Goal: Contribute content

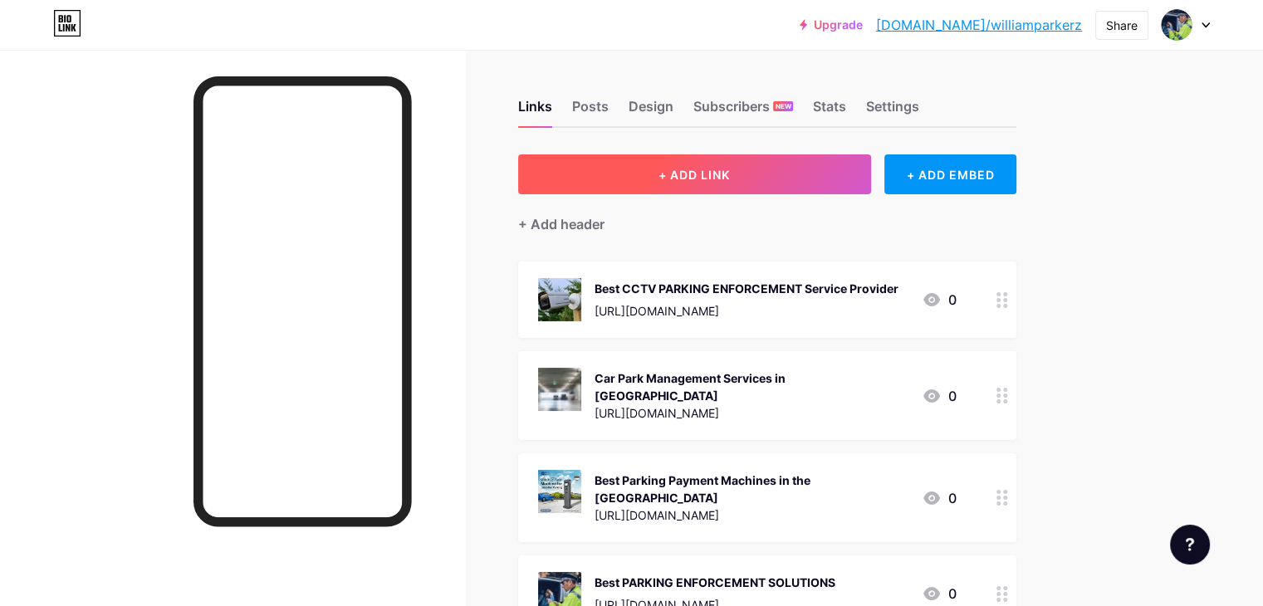
click at [811, 175] on button "+ ADD LINK" at bounding box center [694, 175] width 353 height 40
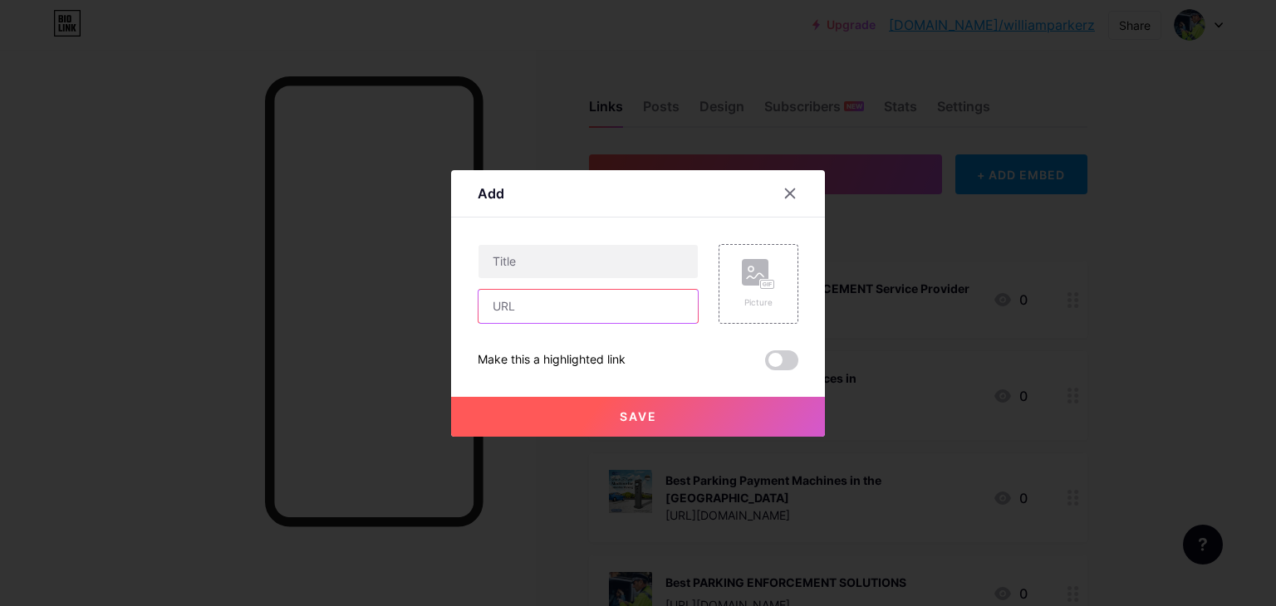
click at [611, 317] on input "text" at bounding box center [587, 306] width 219 height 33
paste input "[URL][DOMAIN_NAME]"
type input "[URL][DOMAIN_NAME]"
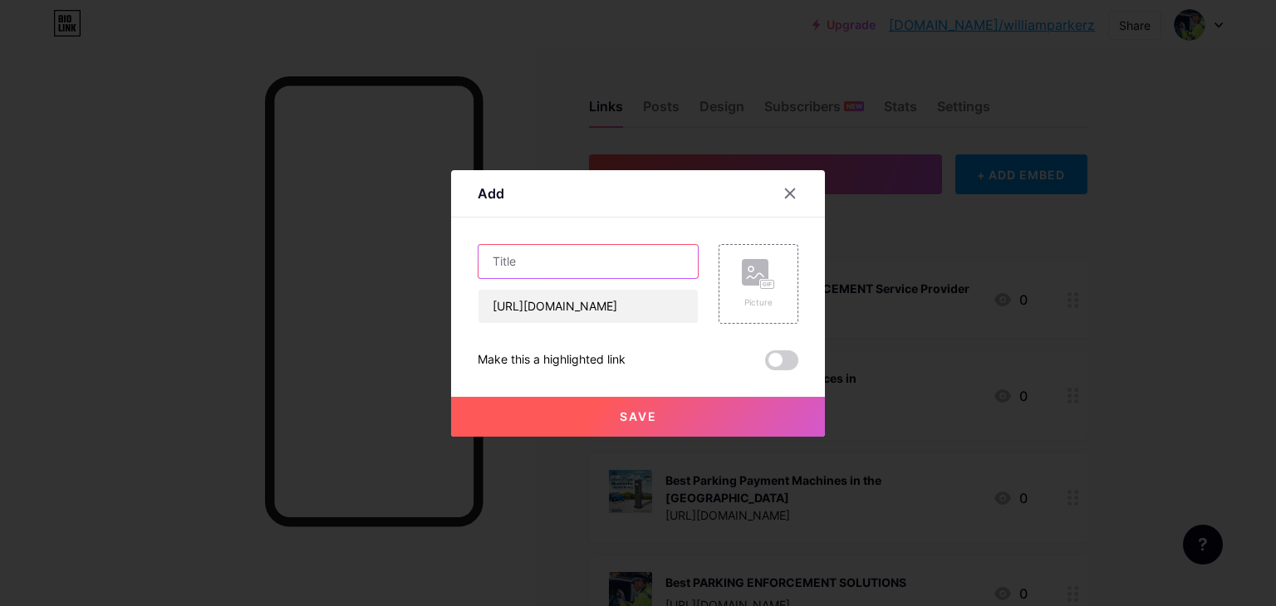
click at [638, 277] on input "text" at bounding box center [587, 261] width 219 height 33
paste input "ANPR Parking Solutions For Car Parks in the [GEOGRAPHIC_DATA]"
type input "ANPR Parking Solutions For Car Parks in the [GEOGRAPHIC_DATA]"
click at [768, 358] on span at bounding box center [781, 361] width 33 height 20
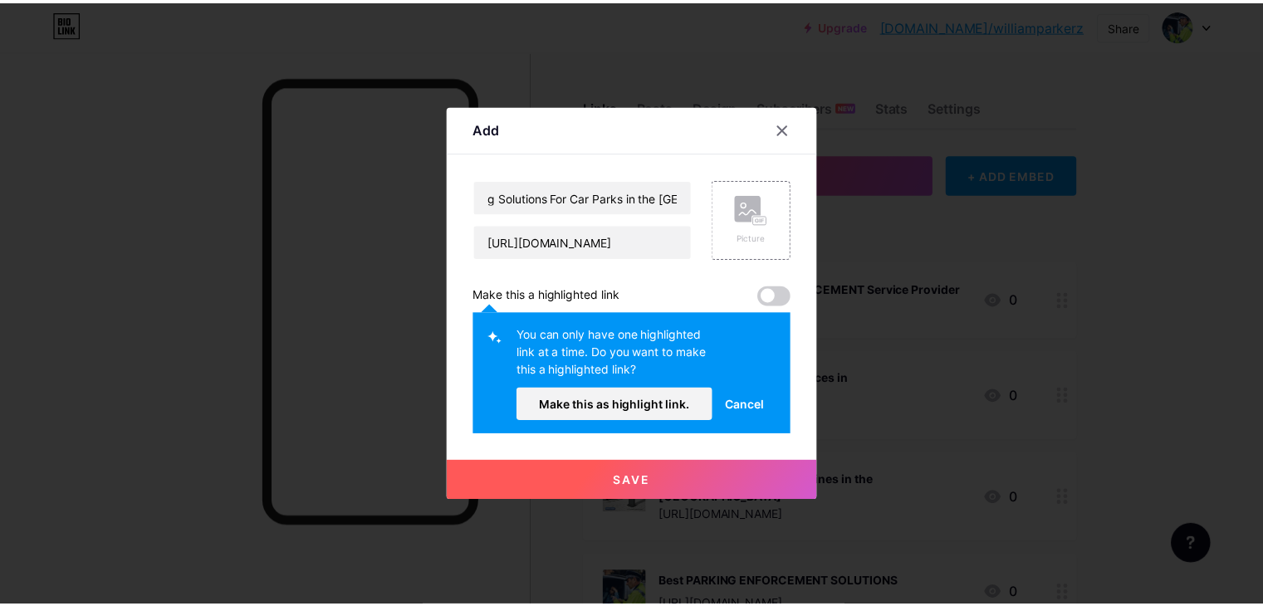
scroll to position [0, 0]
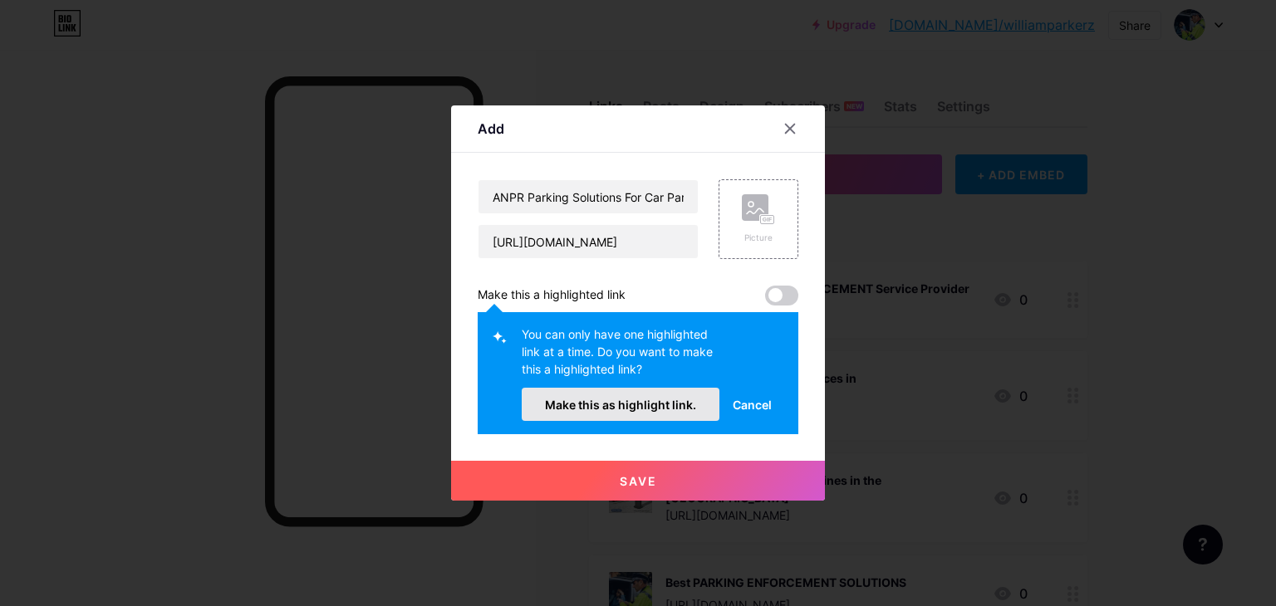
click at [620, 409] on span "Make this as highlight link." at bounding box center [620, 405] width 151 height 14
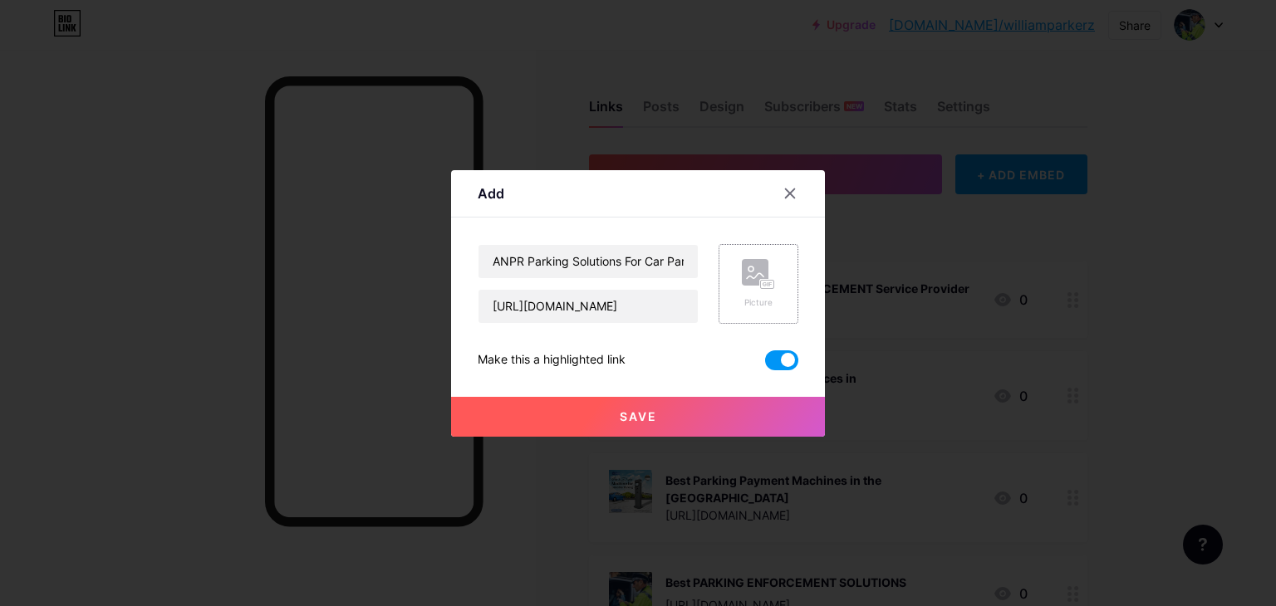
click at [742, 302] on div "Picture" at bounding box center [758, 303] width 33 height 12
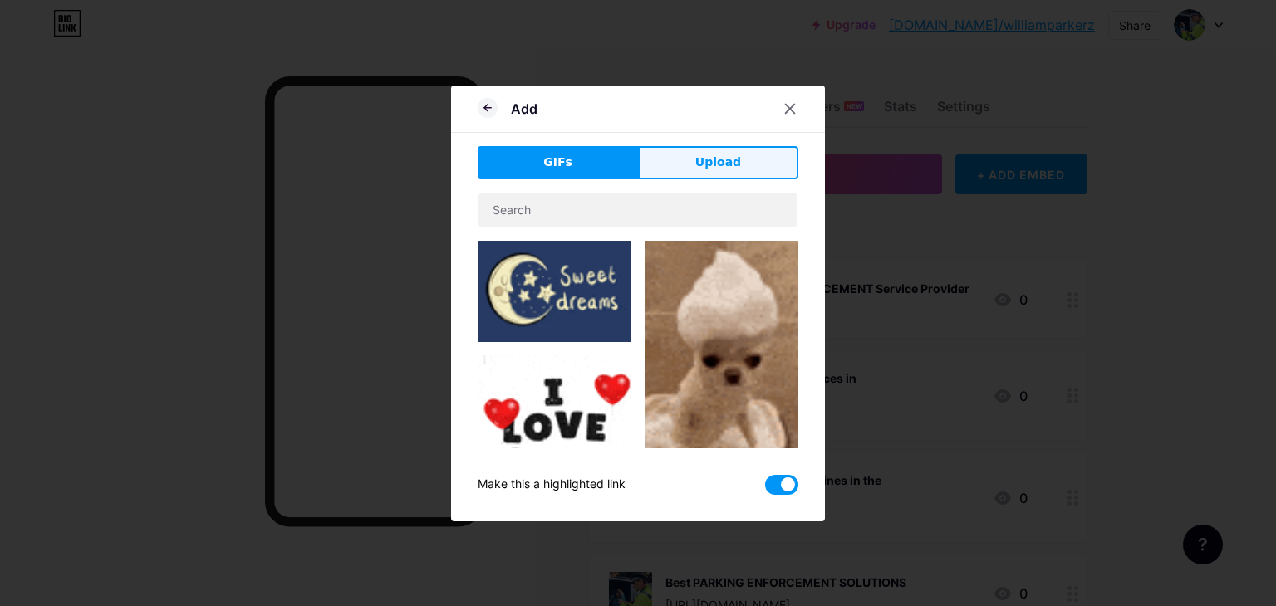
click at [751, 160] on button "Upload" at bounding box center [718, 162] width 160 height 33
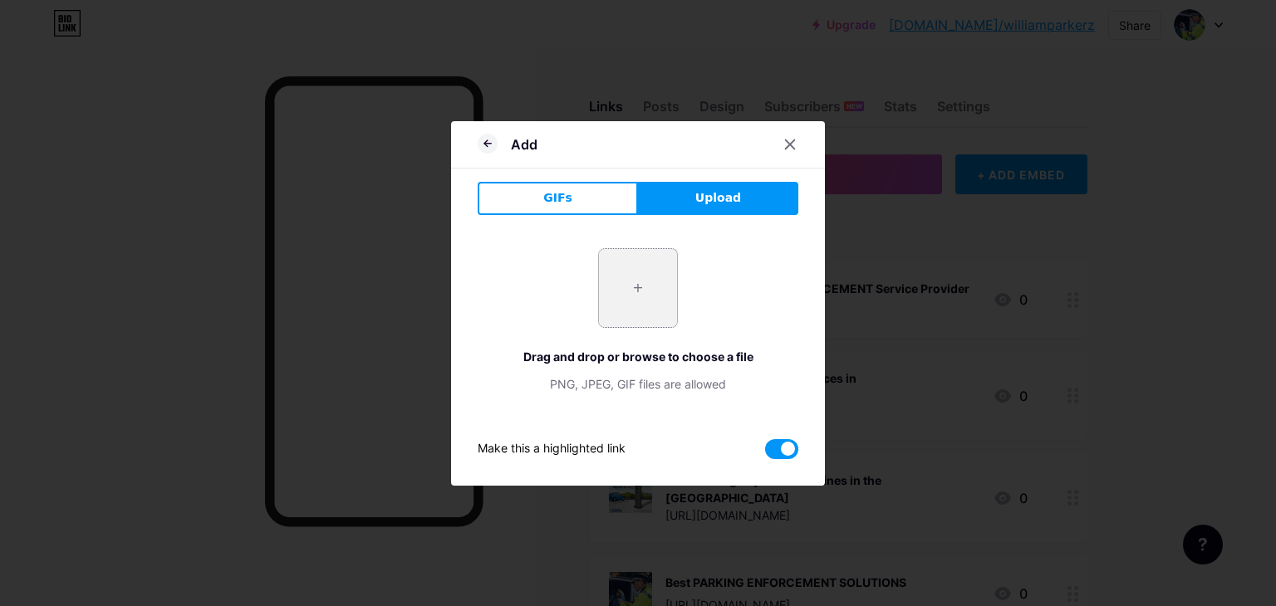
click at [643, 275] on input "file" at bounding box center [638, 288] width 78 height 78
type input "C:\fakepath\ANPR Cameras (1).png"
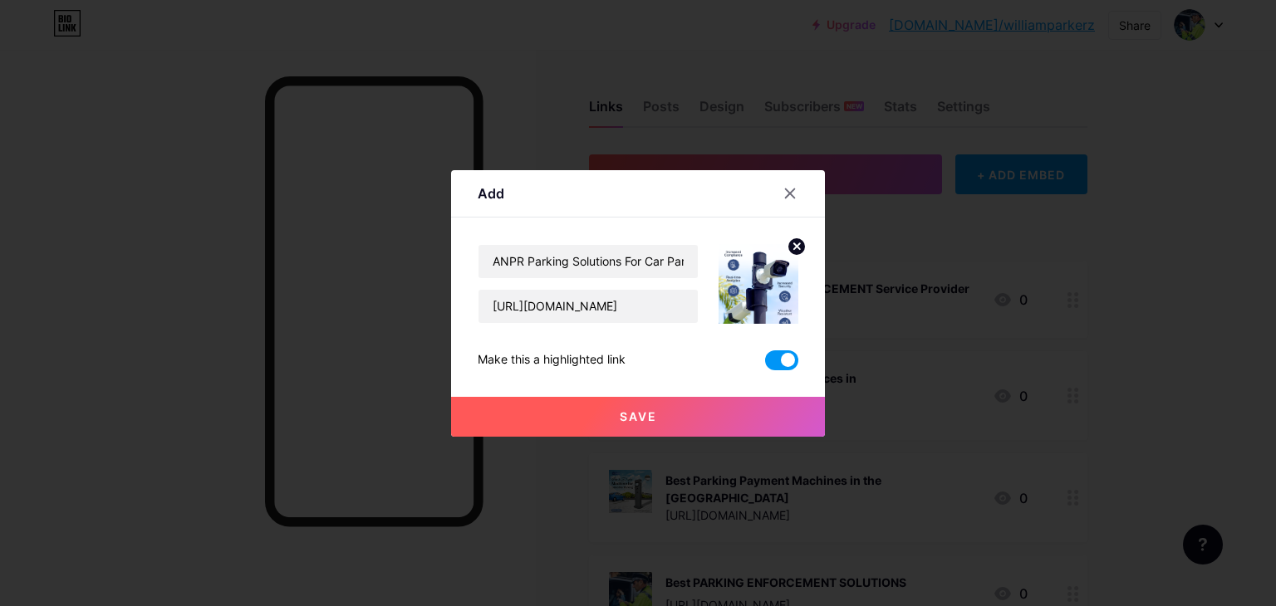
click at [615, 430] on button "Save" at bounding box center [638, 417] width 374 height 40
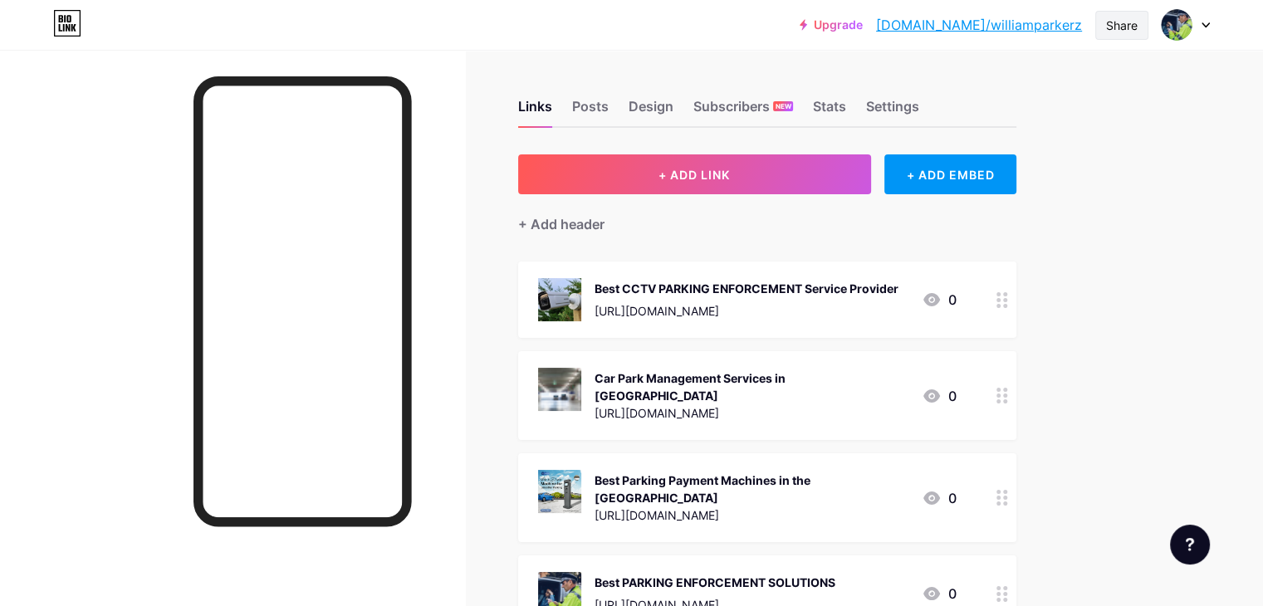
click at [1136, 26] on div "Share" at bounding box center [1122, 25] width 32 height 17
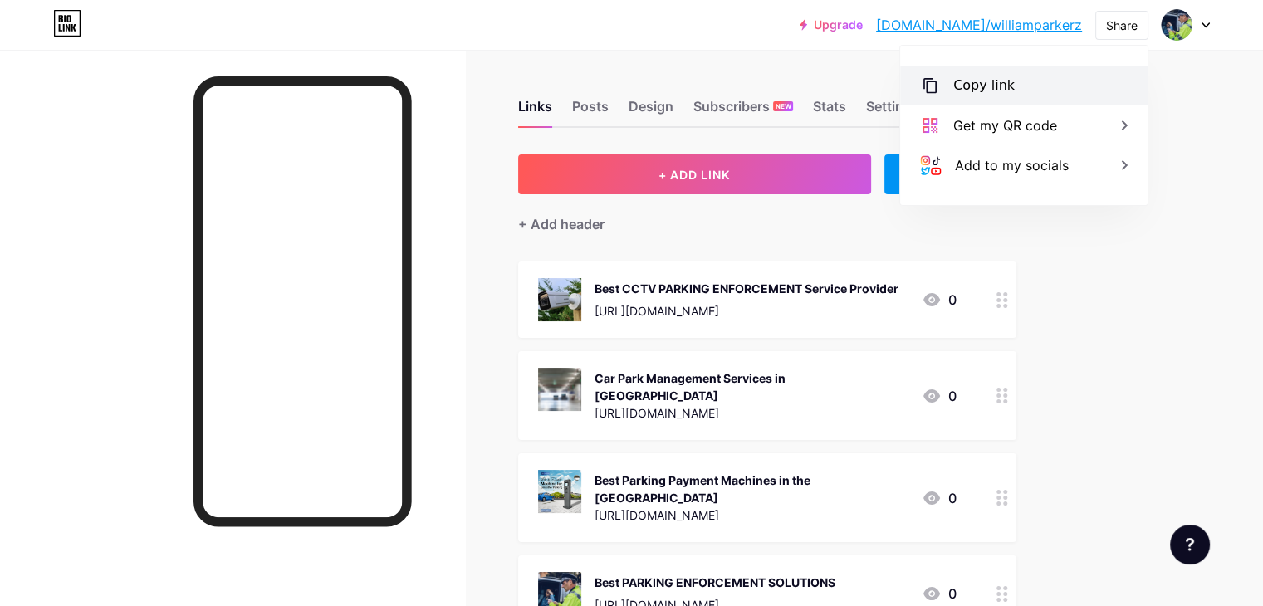
click at [1084, 102] on div "Copy link" at bounding box center [1024, 86] width 248 height 40
